Goal: Find specific page/section: Find specific page/section

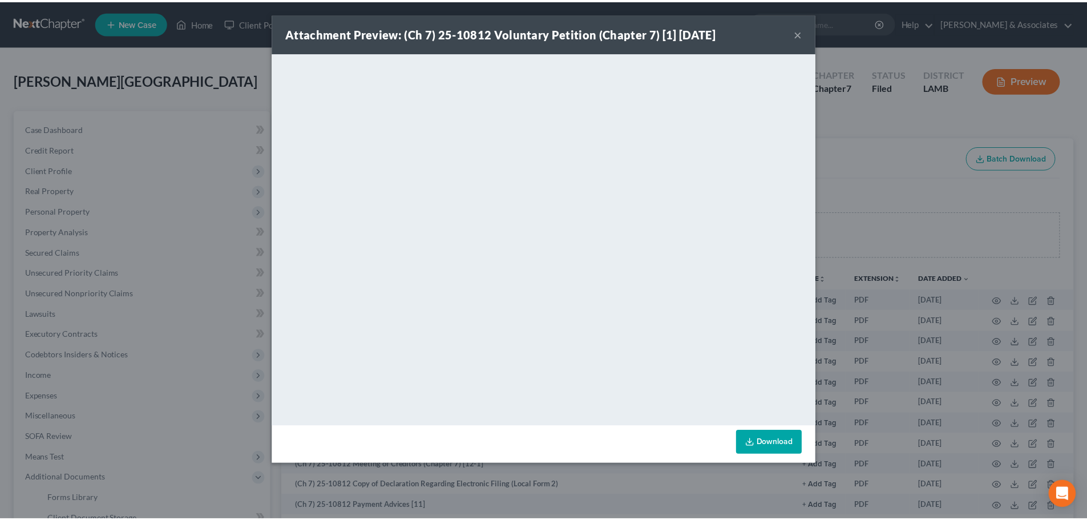
scroll to position [275, 0]
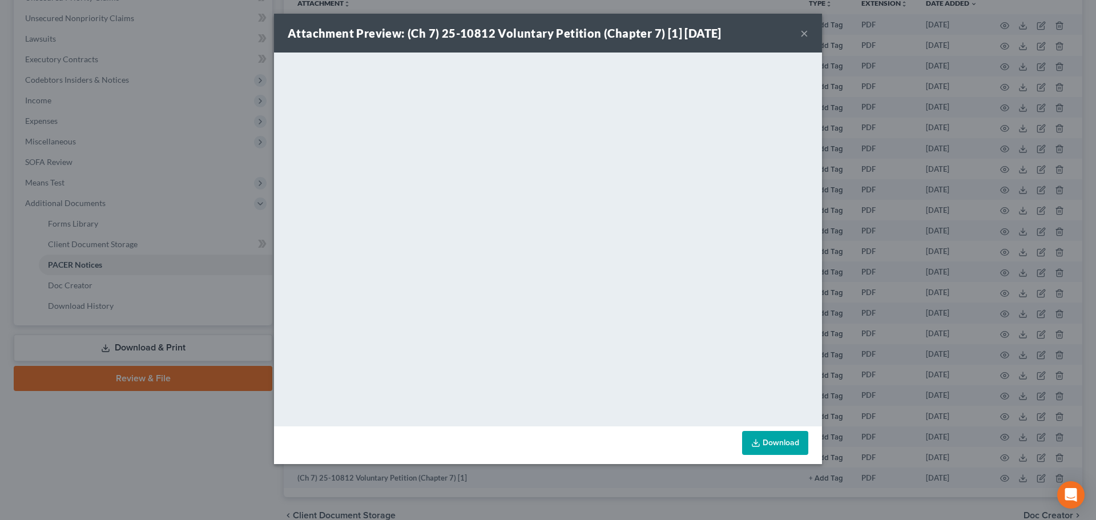
click at [805, 31] on button "×" at bounding box center [804, 33] width 8 height 14
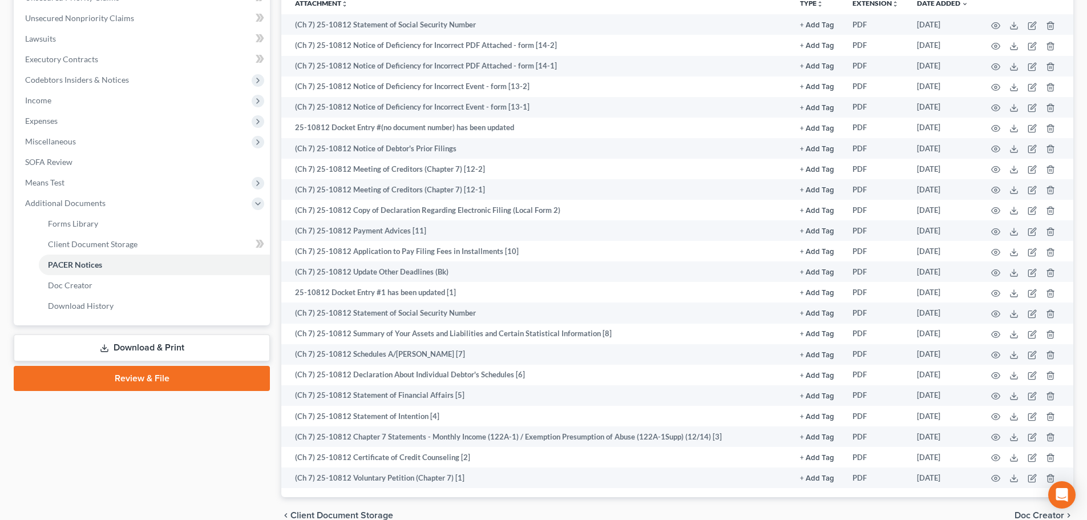
scroll to position [0, 0]
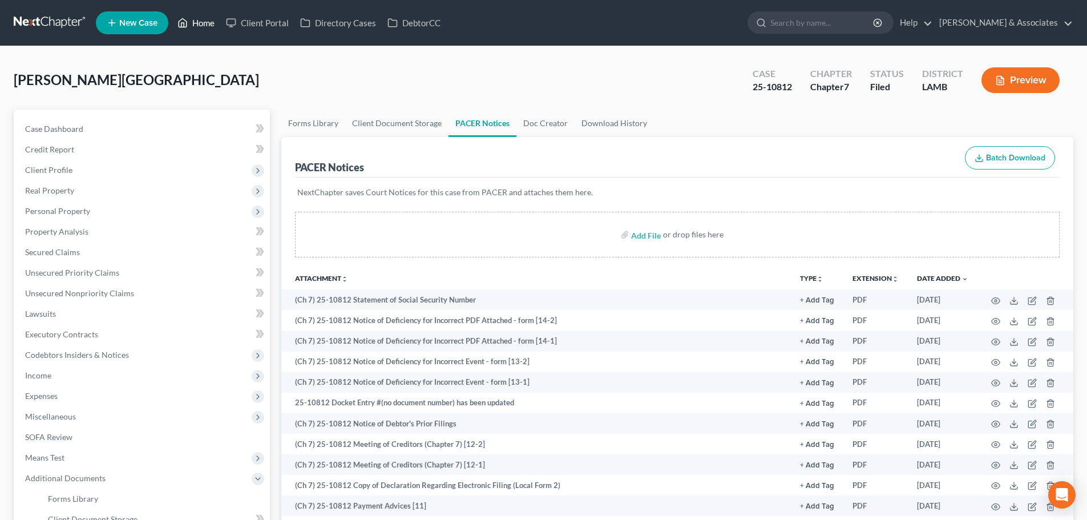
click at [200, 25] on link "Home" at bounding box center [196, 23] width 49 height 21
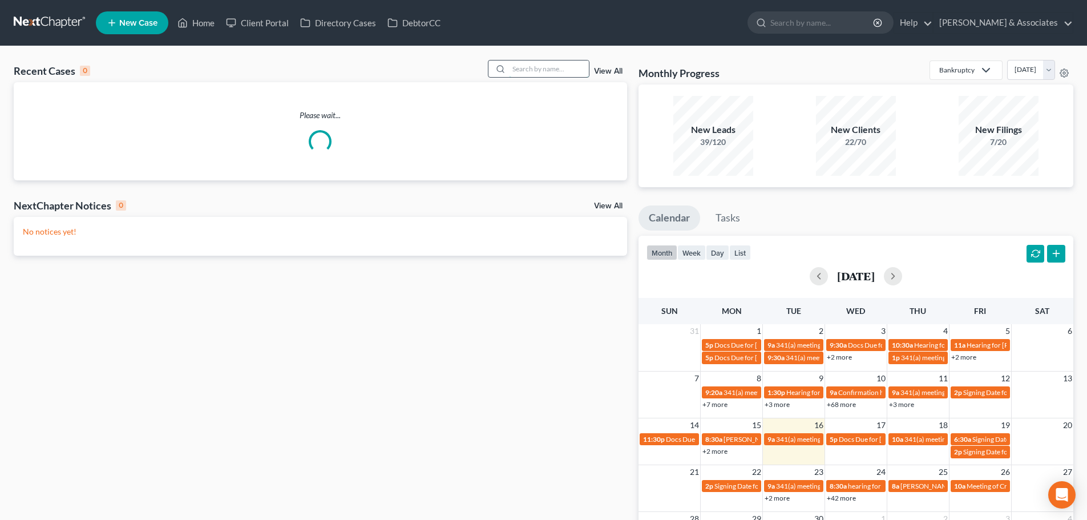
click at [527, 61] on input "search" at bounding box center [549, 69] width 80 height 17
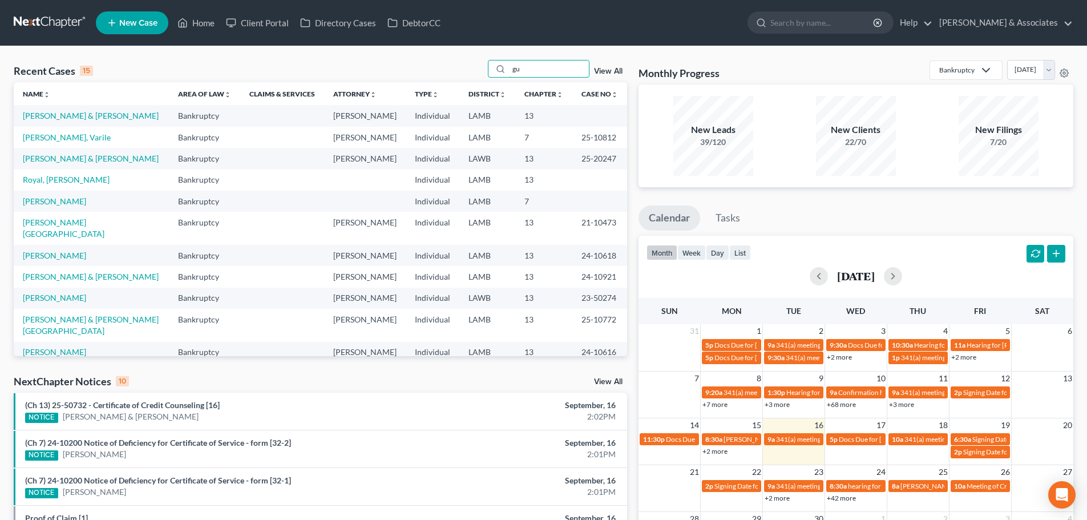
type input "g"
type input "[PERSON_NAME]"
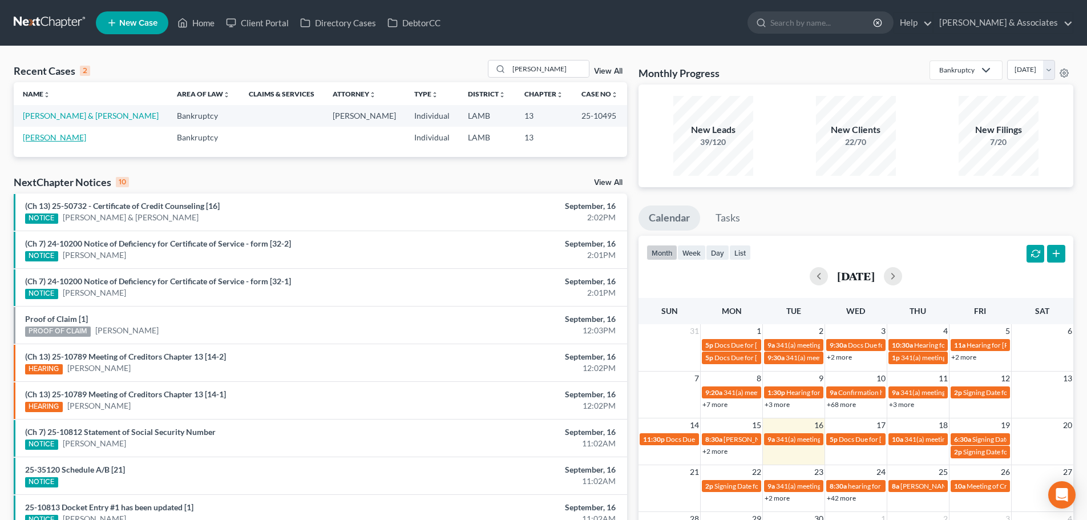
click at [62, 138] on link "[PERSON_NAME]" at bounding box center [54, 137] width 63 height 10
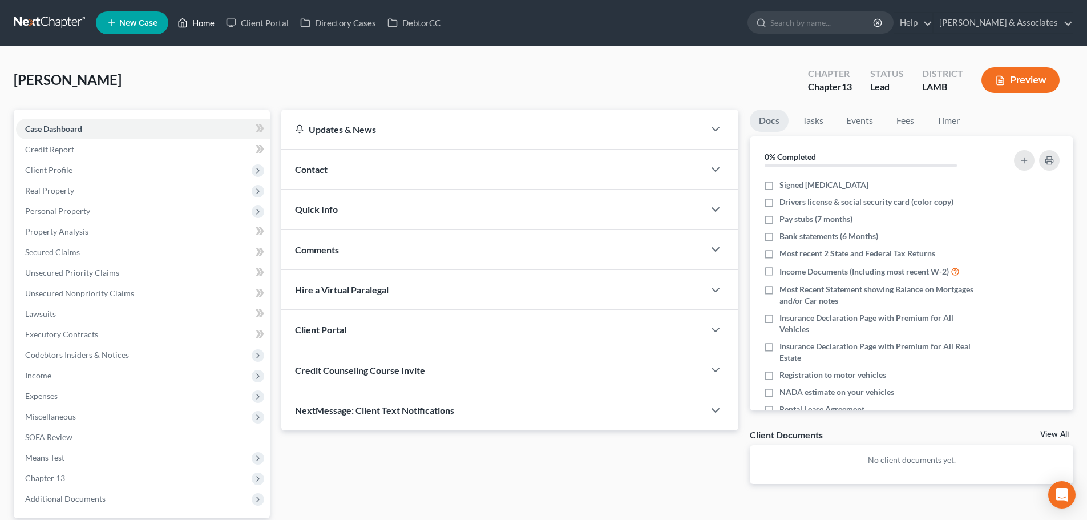
click at [199, 19] on link "Home" at bounding box center [196, 23] width 49 height 21
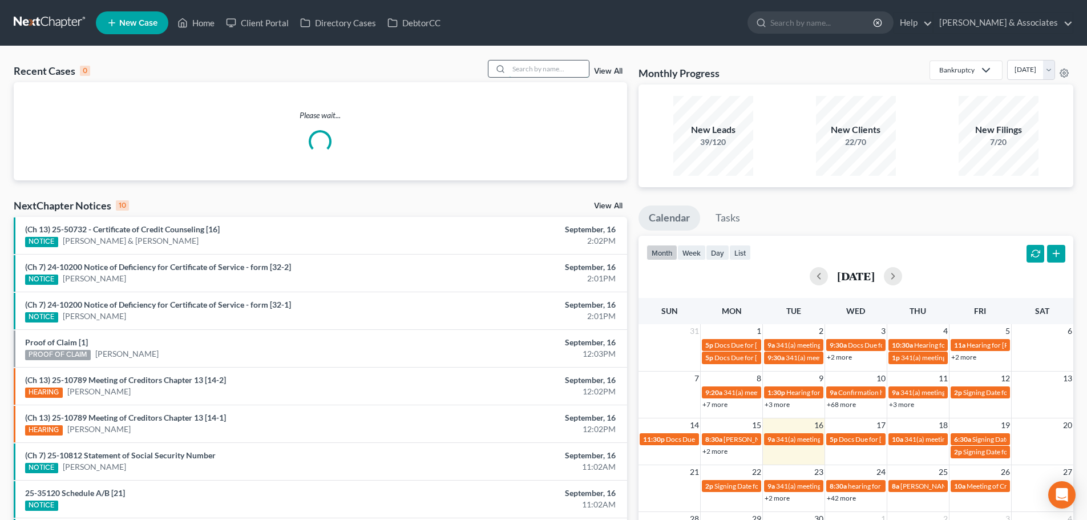
click at [551, 68] on input "search" at bounding box center [549, 69] width 80 height 17
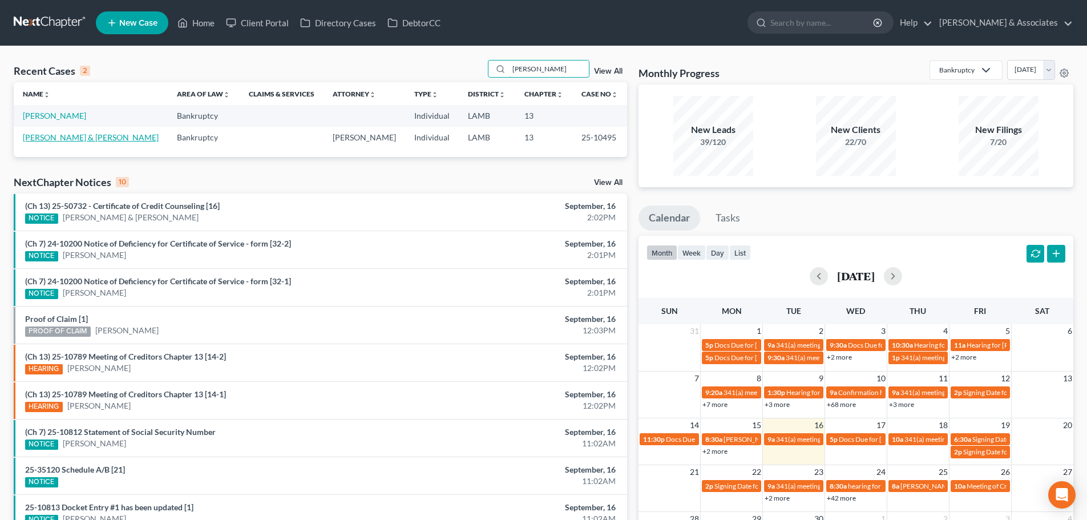
type input "[PERSON_NAME]"
click at [89, 139] on link "[PERSON_NAME] & [PERSON_NAME]" at bounding box center [91, 137] width 136 height 10
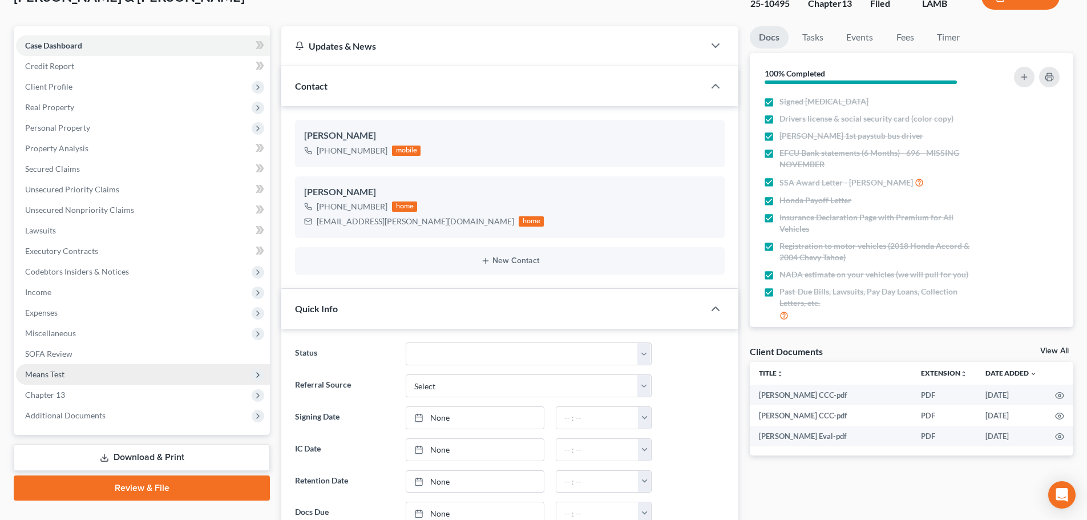
scroll to position [114, 0]
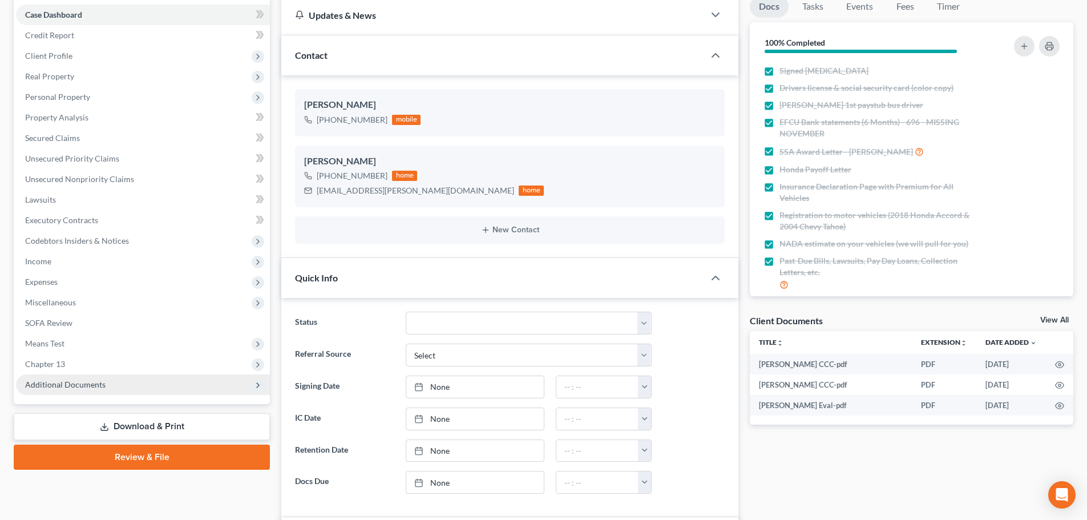
click at [79, 385] on span "Additional Documents" at bounding box center [65, 385] width 80 height 10
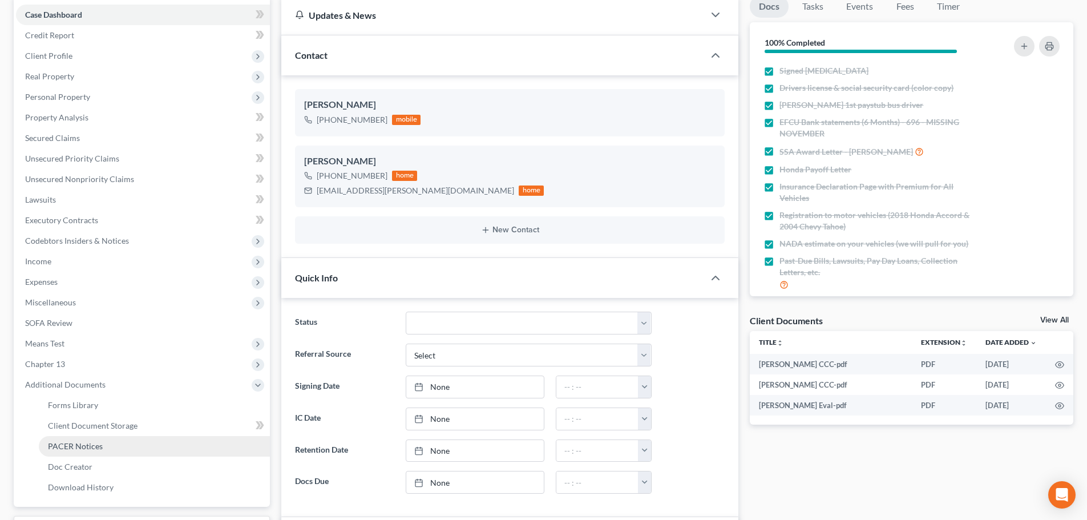
click at [100, 450] on span "PACER Notices" at bounding box center [75, 446] width 55 height 10
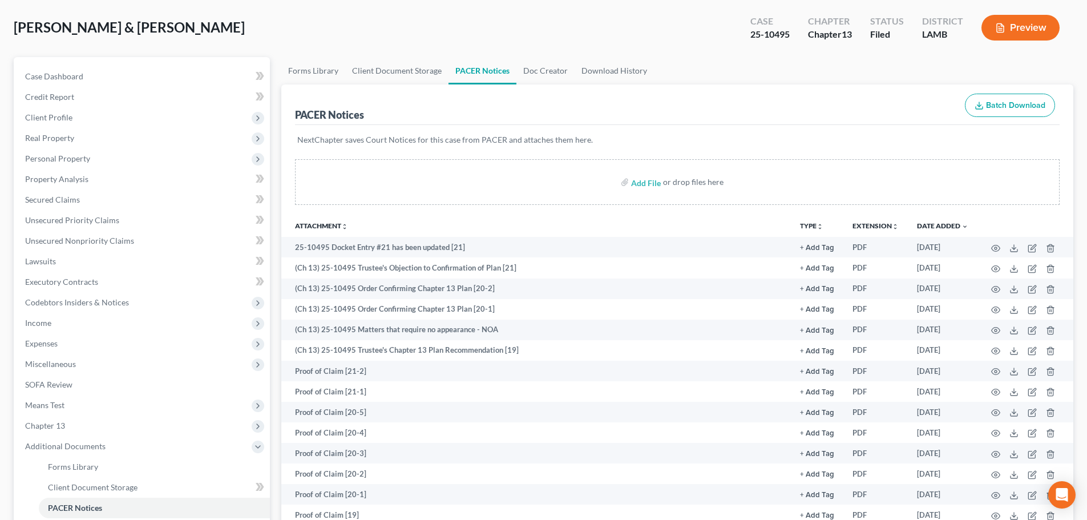
scroll to position [57, 0]
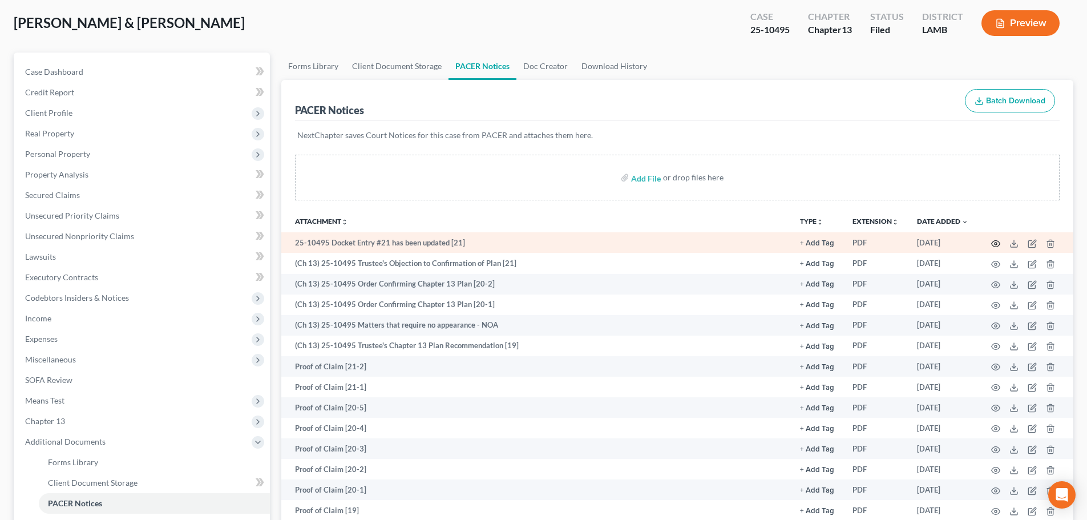
click at [994, 240] on icon "button" at bounding box center [996, 243] width 9 height 9
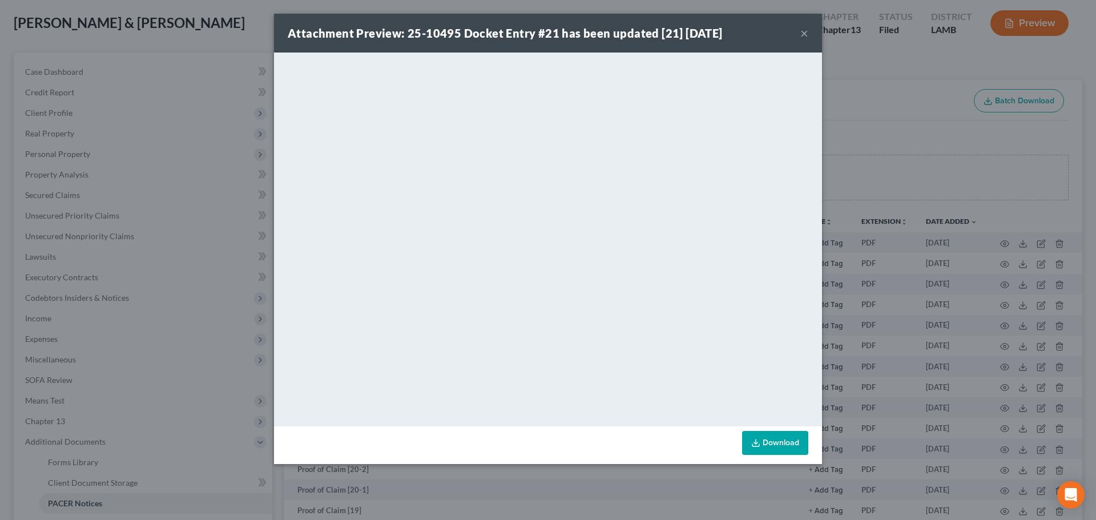
click at [803, 33] on button "×" at bounding box center [804, 33] width 8 height 14
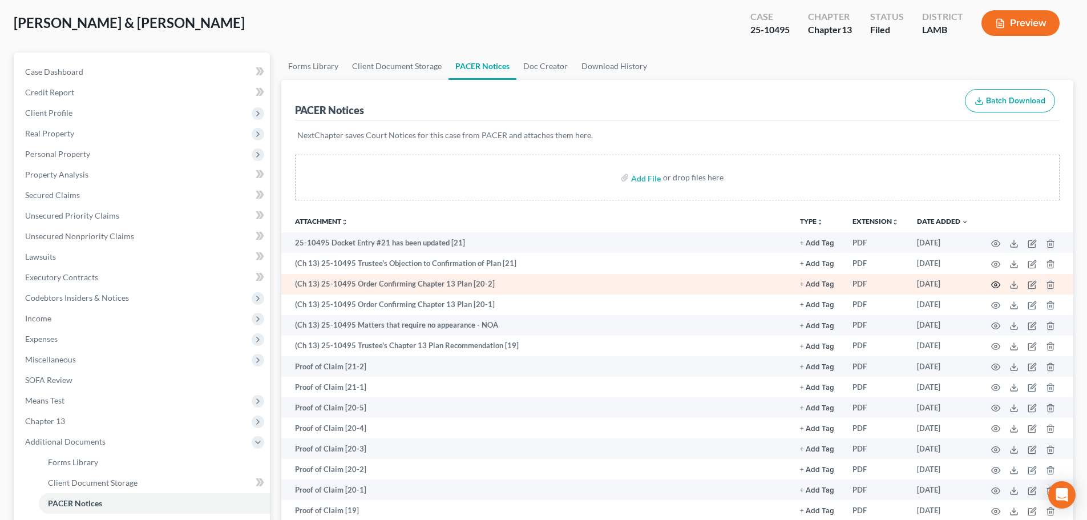
click at [994, 286] on icon "button" at bounding box center [996, 284] width 9 height 9
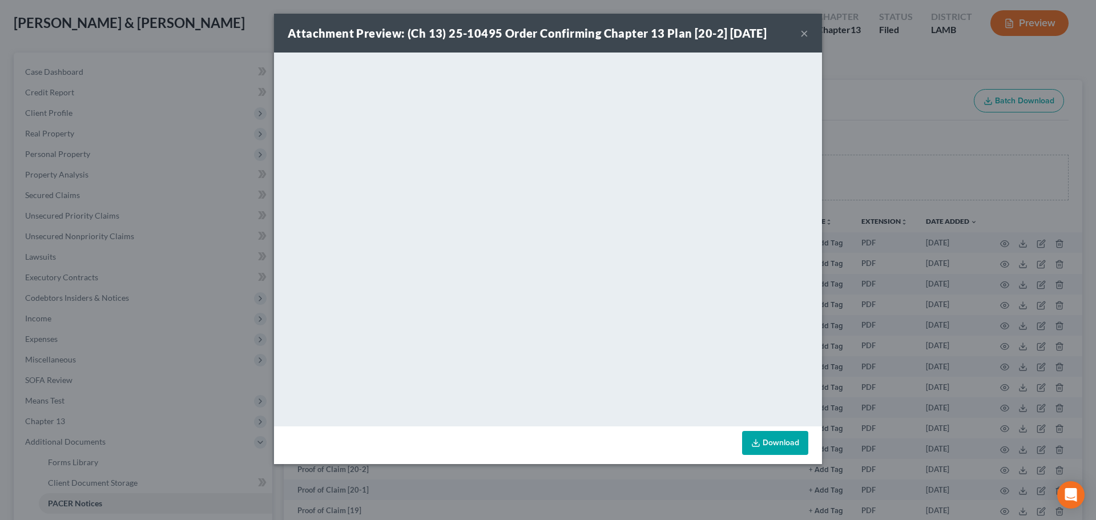
click at [807, 31] on button "×" at bounding box center [804, 33] width 8 height 14
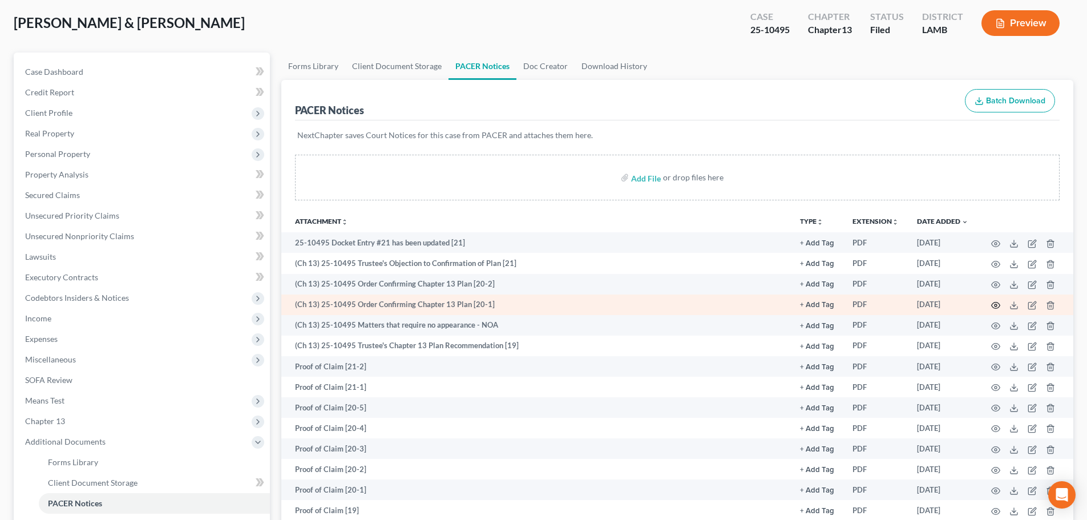
click at [996, 308] on icon "button" at bounding box center [996, 306] width 9 height 6
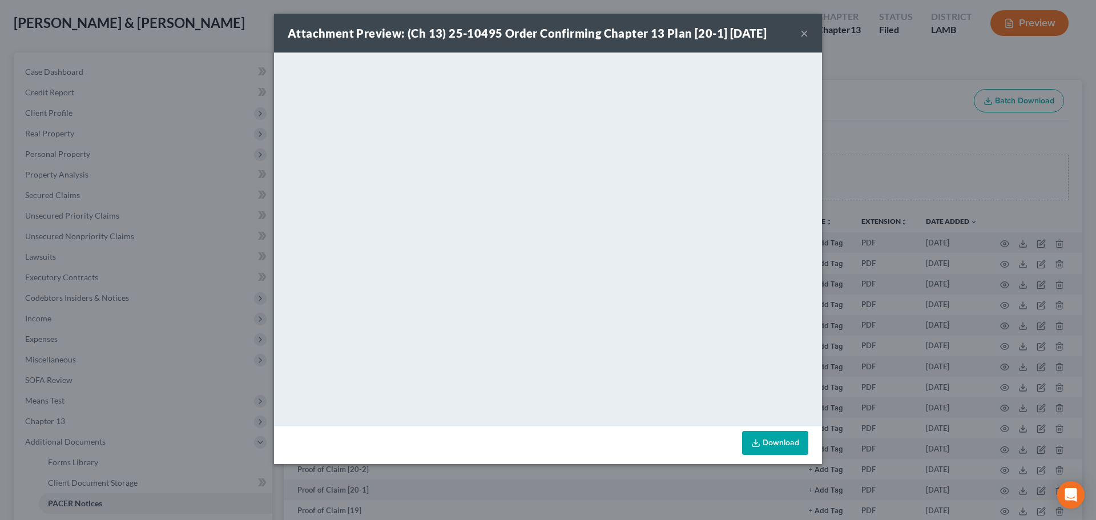
click at [808, 27] on button "×" at bounding box center [804, 33] width 8 height 14
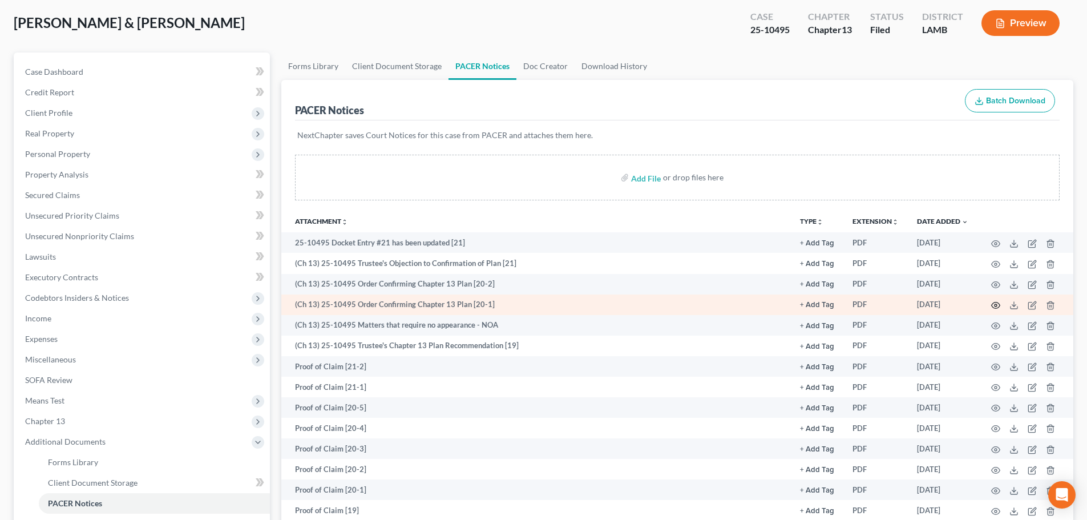
click at [994, 303] on icon "button" at bounding box center [996, 306] width 9 height 6
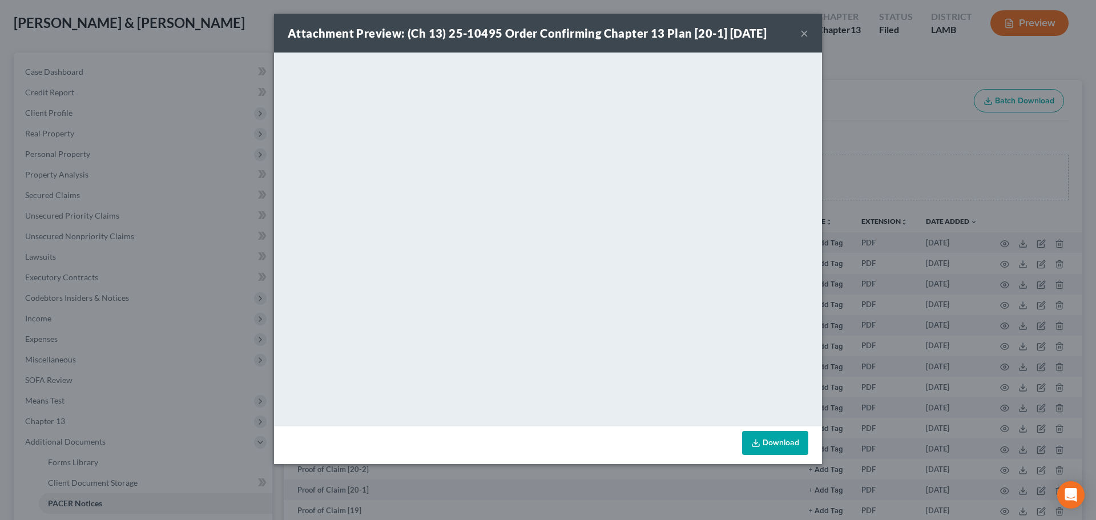
click at [804, 29] on button "×" at bounding box center [804, 33] width 8 height 14
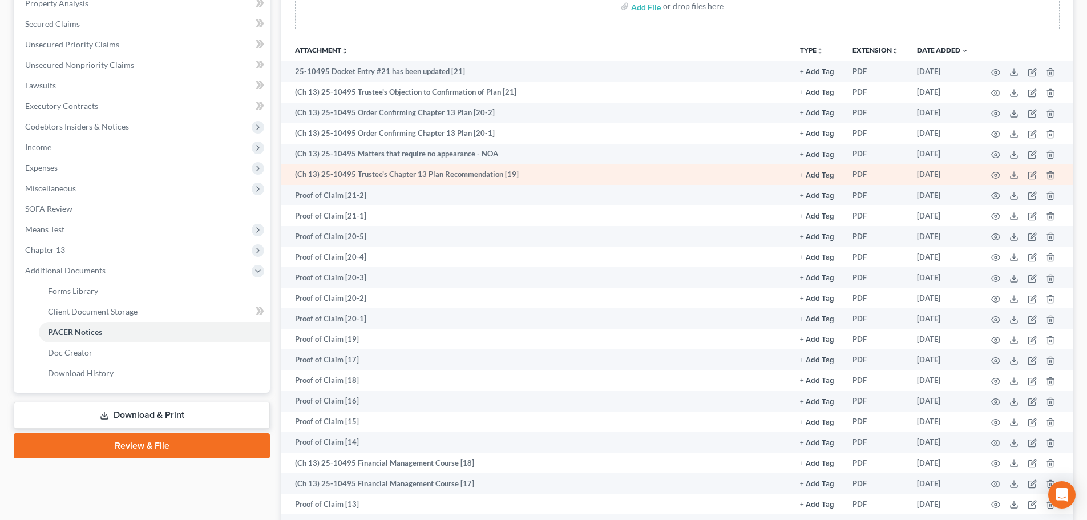
scroll to position [0, 0]
